Goal: Navigation & Orientation: Find specific page/section

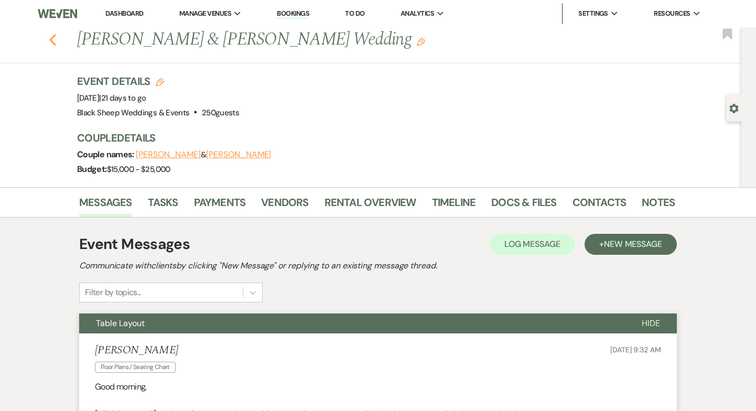
click at [53, 36] on use "button" at bounding box center [52, 40] width 7 height 12
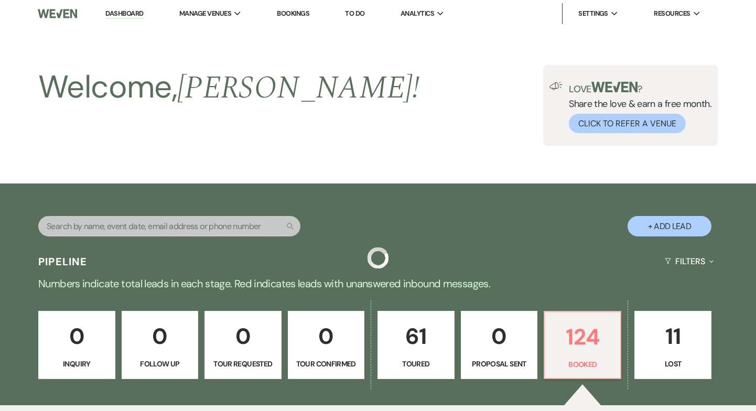
scroll to position [331, 0]
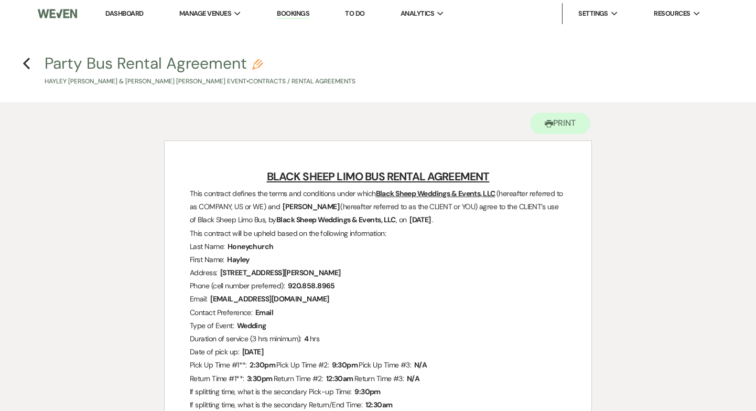
click at [31, 61] on h4 "Previous Party Bus Rental Agreement Pencil Hayley Frances Honeychurch & Alex Gr…" at bounding box center [378, 69] width 755 height 34
click at [27, 63] on icon "Previous" at bounding box center [27, 63] width 8 height 13
